Goal: Find specific page/section

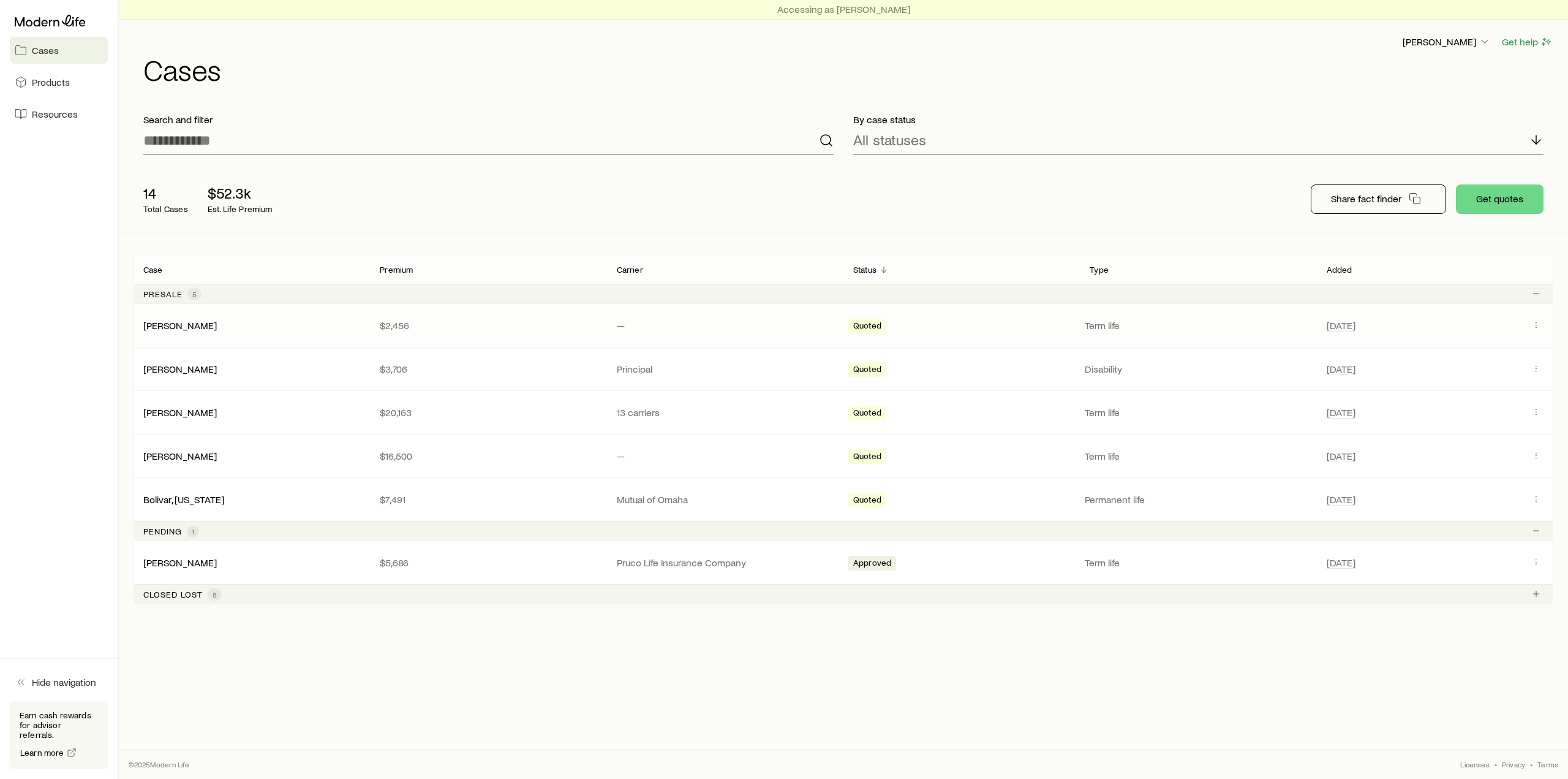
click at [191, 334] on div "[PERSON_NAME] $2,456 — Quoted Term life [DATE]" at bounding box center [844, 325] width 1420 height 43
click at [871, 327] on span "Quoted" at bounding box center [867, 326] width 28 height 13
click at [860, 325] on span "Quoted" at bounding box center [867, 326] width 28 height 13
click at [191, 326] on link "[PERSON_NAME]" at bounding box center [181, 325] width 73 height 12
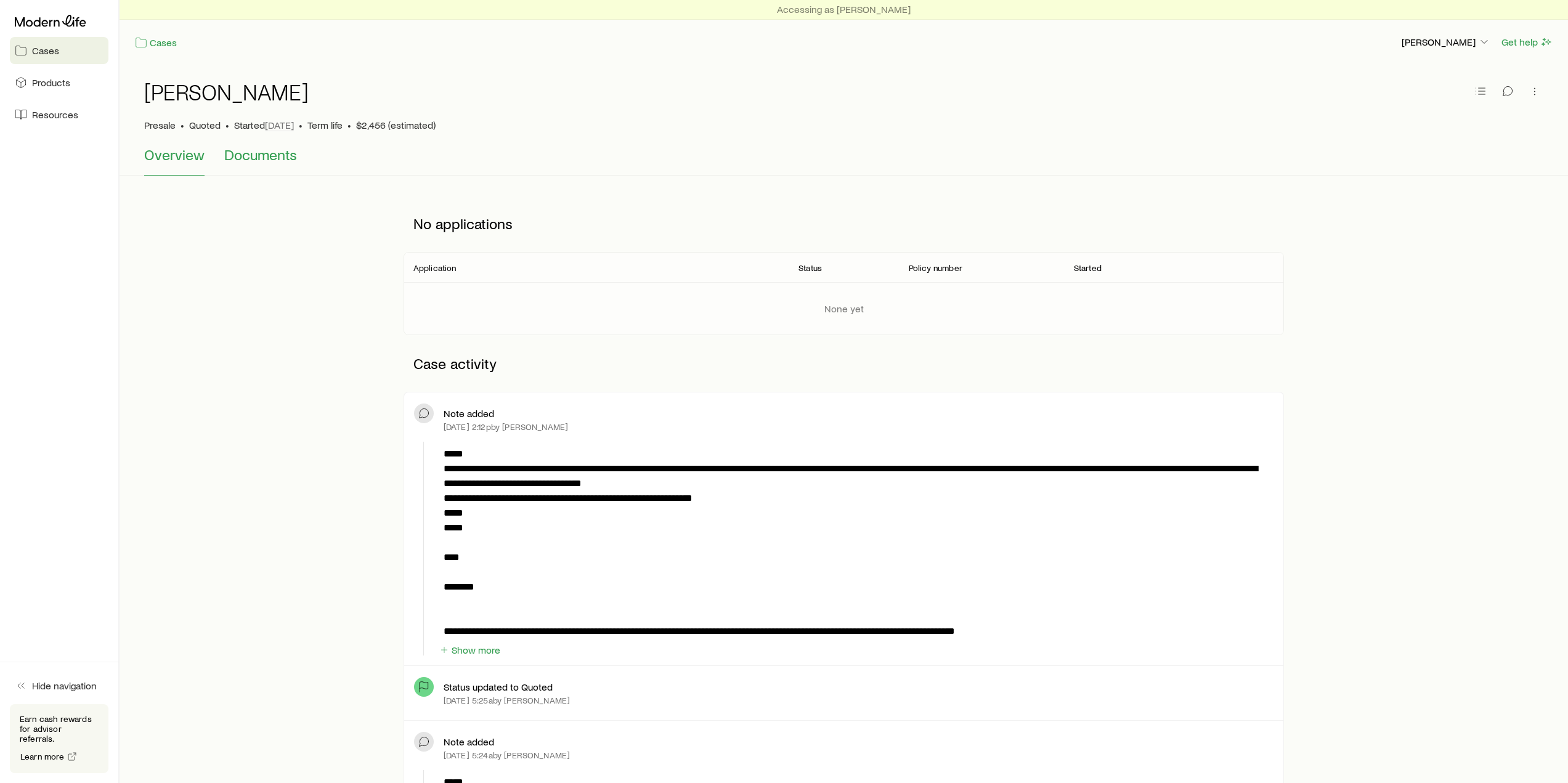
click at [242, 160] on span "Documents" at bounding box center [260, 154] width 73 height 17
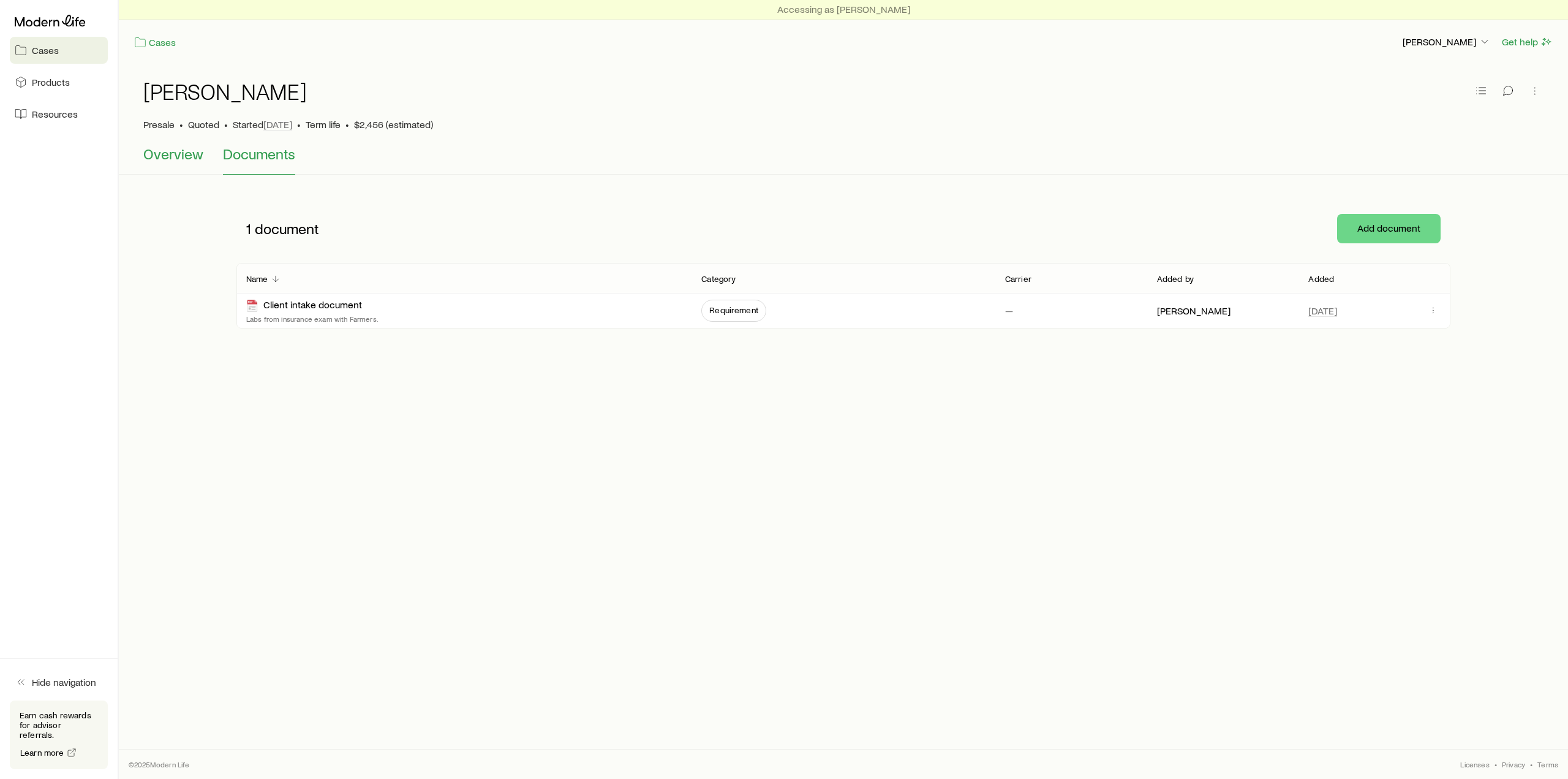
click at [152, 152] on span "Overview" at bounding box center [174, 153] width 60 height 17
